Goal: Obtain resource: Obtain resource

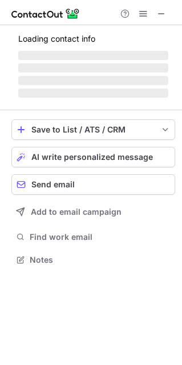
scroll to position [6, 6]
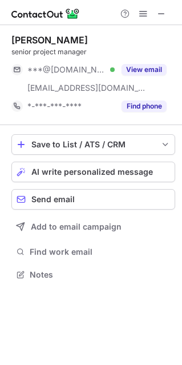
scroll to position [266, 182]
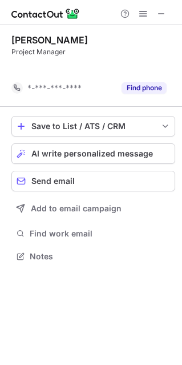
scroll to position [230, 182]
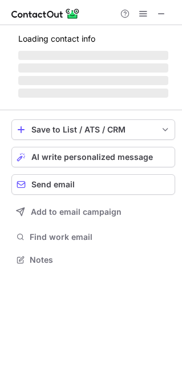
scroll to position [266, 182]
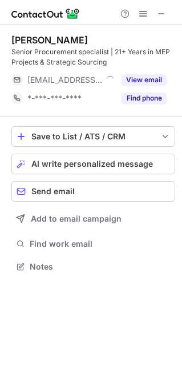
scroll to position [258, 182]
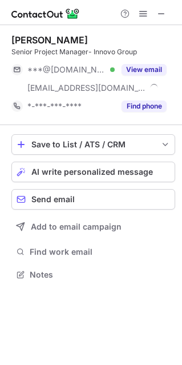
scroll to position [266, 182]
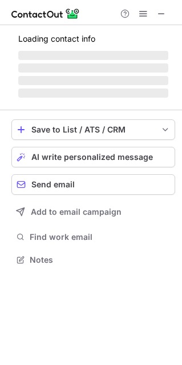
scroll to position [6, 6]
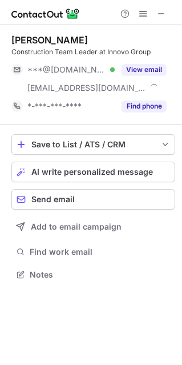
scroll to position [266, 182]
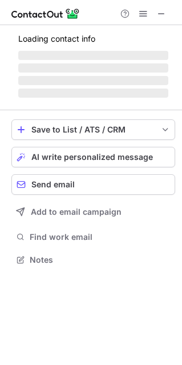
scroll to position [285, 182]
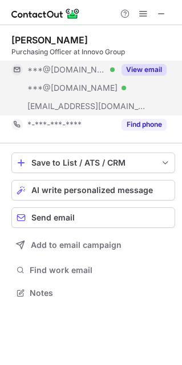
click at [142, 74] on button "View email" at bounding box center [144, 69] width 45 height 11
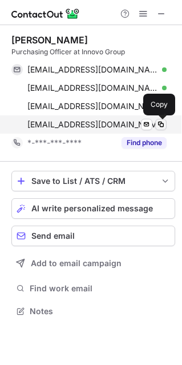
click at [161, 125] on span at bounding box center [161, 124] width 9 height 9
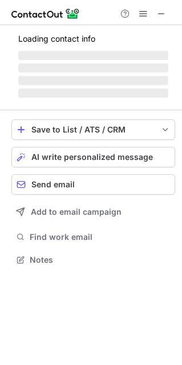
scroll to position [266, 182]
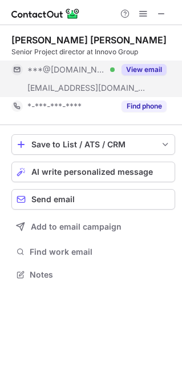
click at [148, 75] on div "View email" at bounding box center [141, 70] width 52 height 18
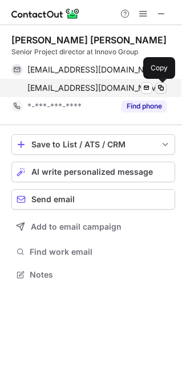
click at [159, 89] on span at bounding box center [161, 87] width 9 height 9
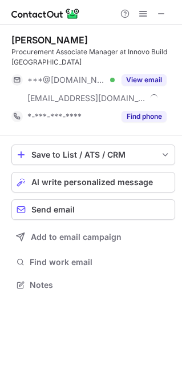
scroll to position [277, 182]
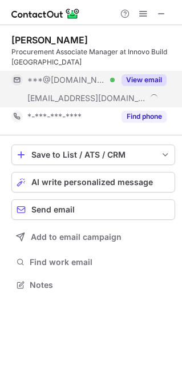
click at [162, 75] on button "View email" at bounding box center [144, 79] width 45 height 11
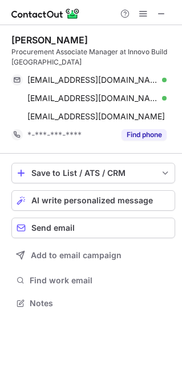
scroll to position [295, 182]
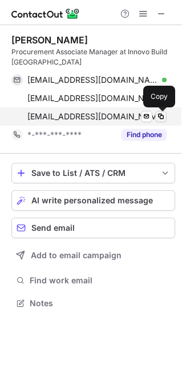
click at [162, 119] on span at bounding box center [161, 116] width 9 height 9
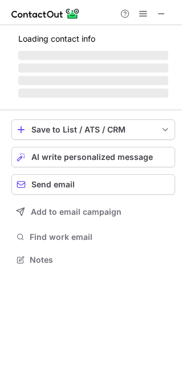
scroll to position [6, 6]
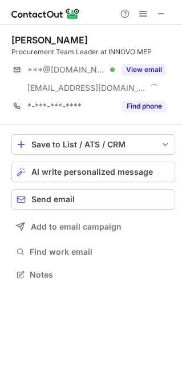
scroll to position [266, 182]
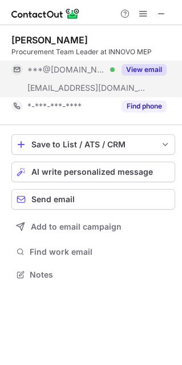
click at [134, 71] on button "View email" at bounding box center [144, 69] width 45 height 11
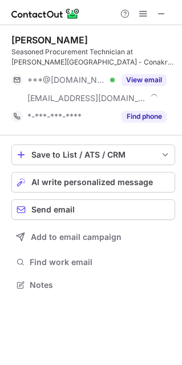
scroll to position [277, 182]
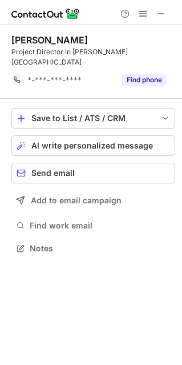
scroll to position [230, 182]
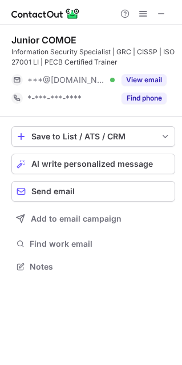
scroll to position [258, 182]
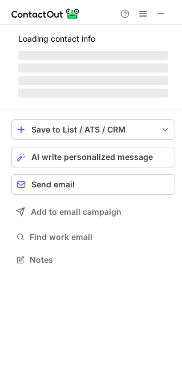
scroll to position [6, 6]
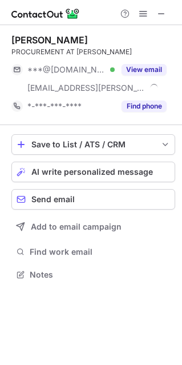
scroll to position [266, 182]
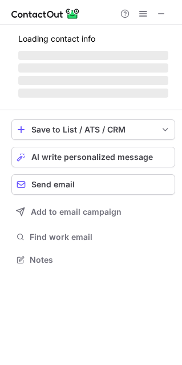
scroll to position [266, 182]
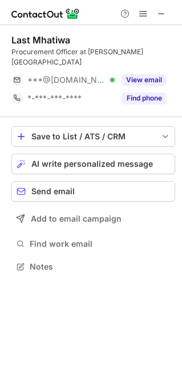
scroll to position [6, 6]
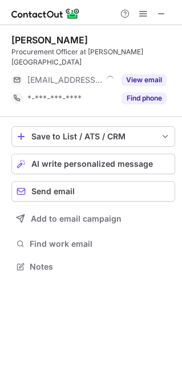
scroll to position [6, 6]
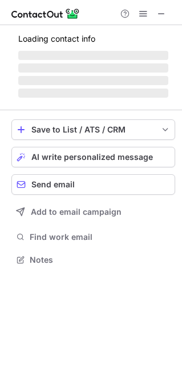
scroll to position [6, 6]
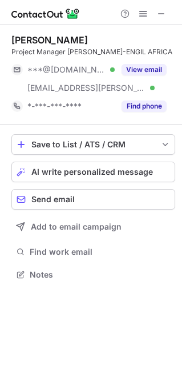
click at [159, 69] on button "View email" at bounding box center [144, 69] width 45 height 11
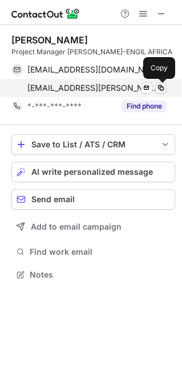
click at [166, 93] on div "paulo.mota@mota-engil.pt Verified" at bounding box center [96, 88] width 139 height 10
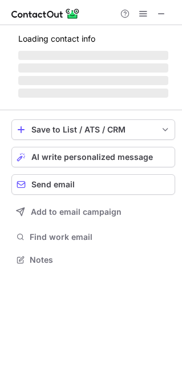
scroll to position [6, 6]
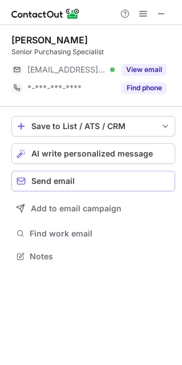
scroll to position [6, 6]
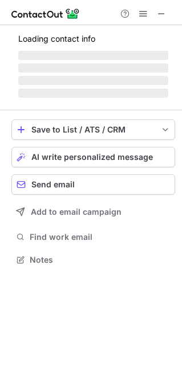
scroll to position [6, 6]
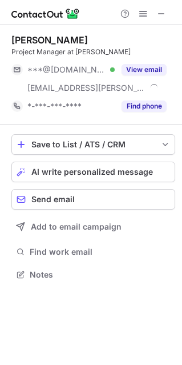
scroll to position [266, 182]
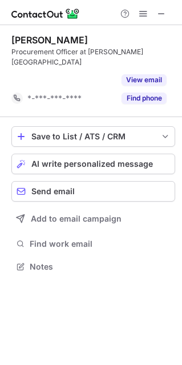
scroll to position [230, 182]
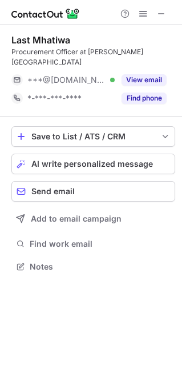
scroll to position [6, 6]
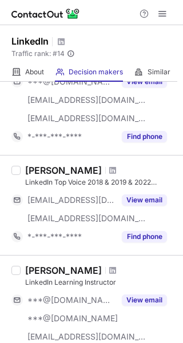
scroll to position [514, 0]
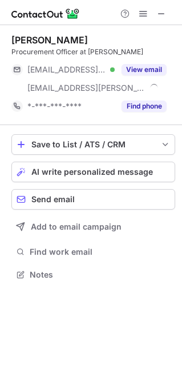
scroll to position [266, 182]
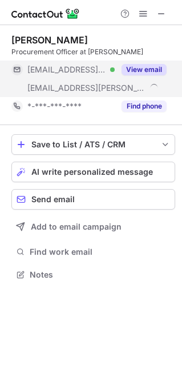
click at [149, 67] on button "View email" at bounding box center [144, 69] width 45 height 11
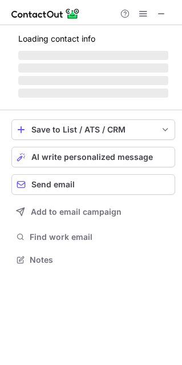
scroll to position [266, 182]
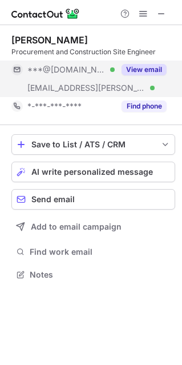
click at [159, 70] on button "View email" at bounding box center [144, 69] width 45 height 11
